Goal: Register for event/course

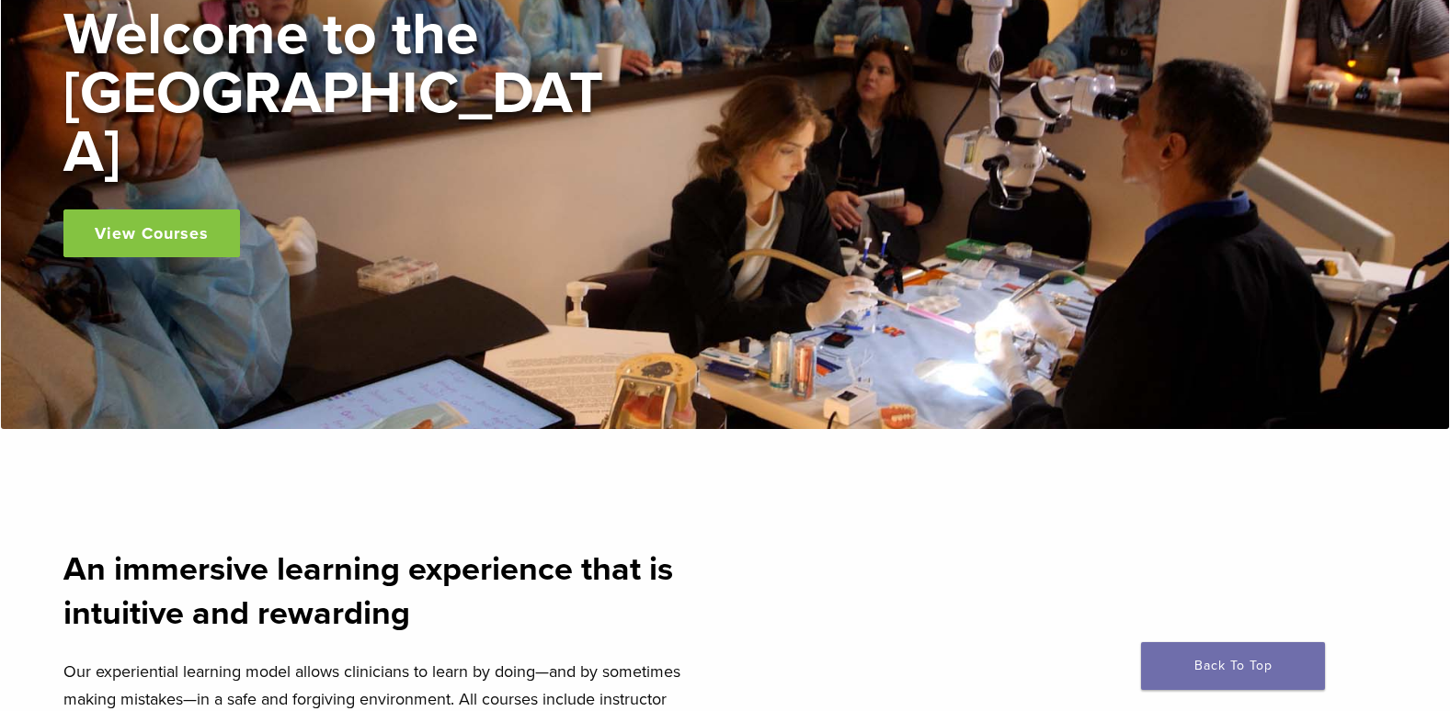
scroll to position [276, 0]
click at [167, 226] on link "View Courses" at bounding box center [151, 234] width 176 height 48
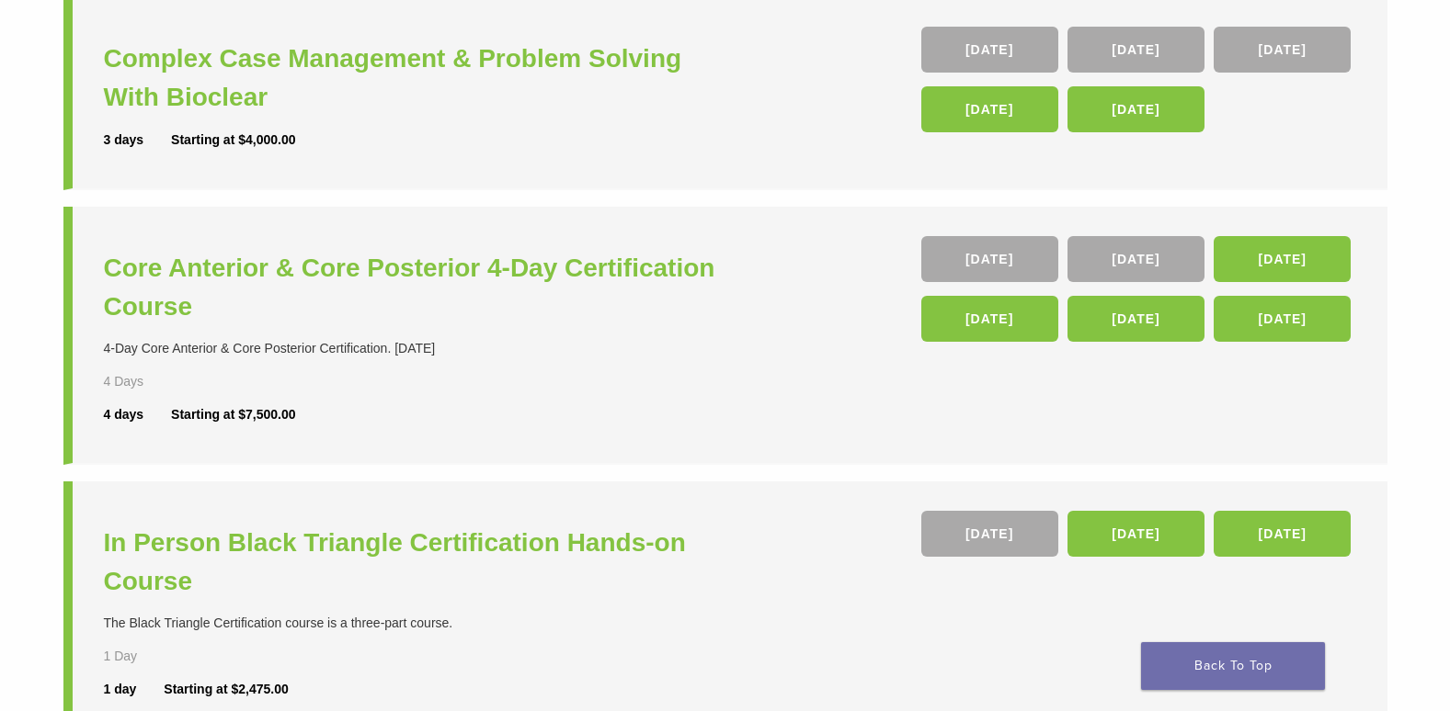
scroll to position [184, 0]
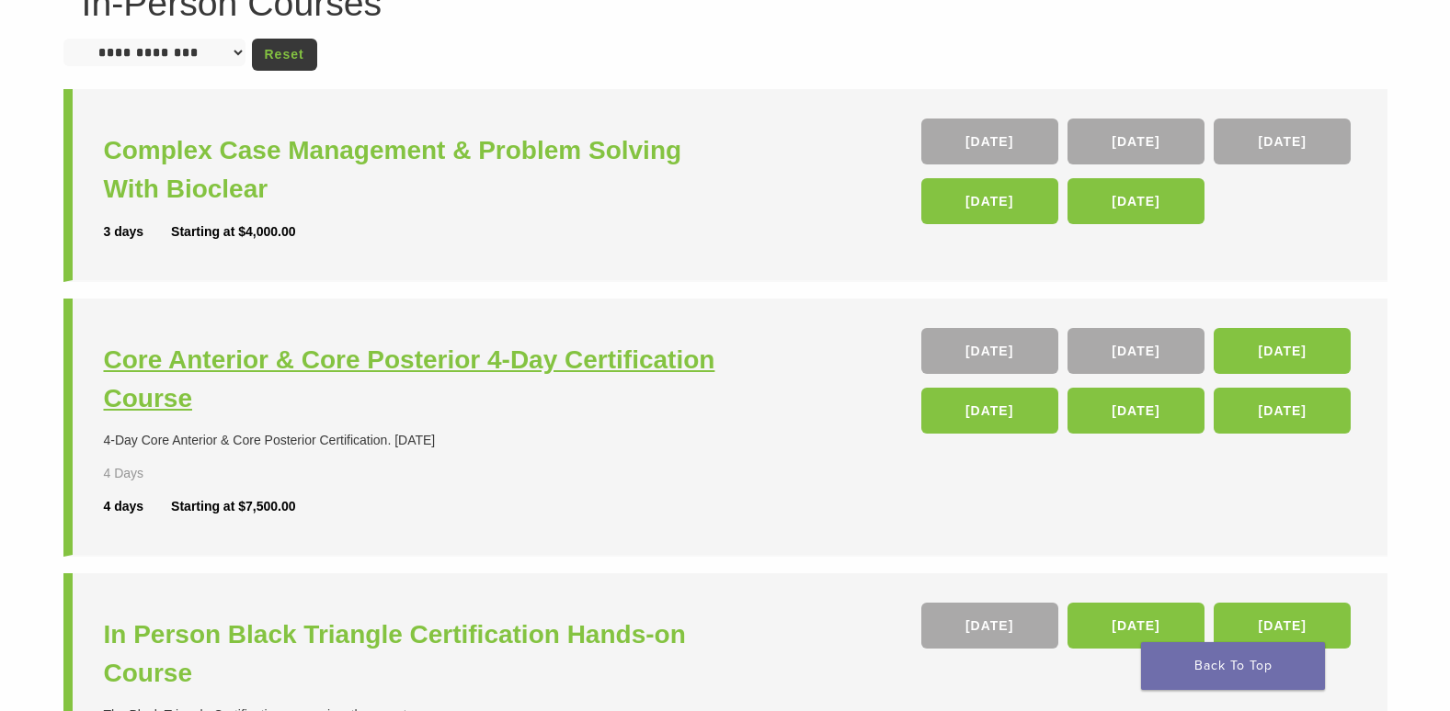
click at [461, 381] on h3 "Core Anterior & Core Posterior 4-Day Certification Course" at bounding box center [417, 379] width 626 height 77
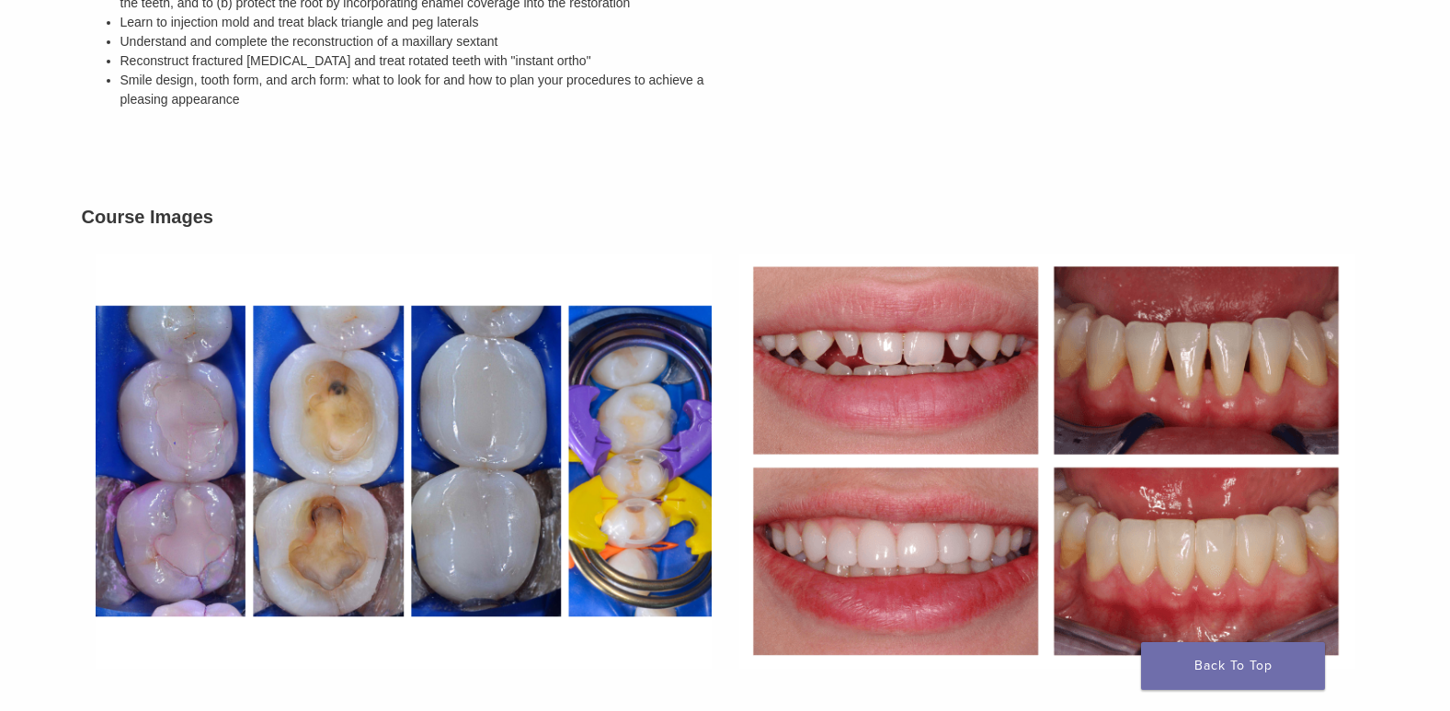
scroll to position [919, 0]
